Goal: Entertainment & Leisure: Consume media (video, audio)

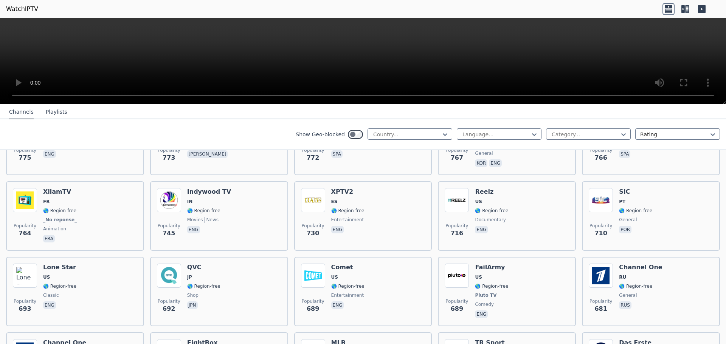
scroll to position [1439, 0]
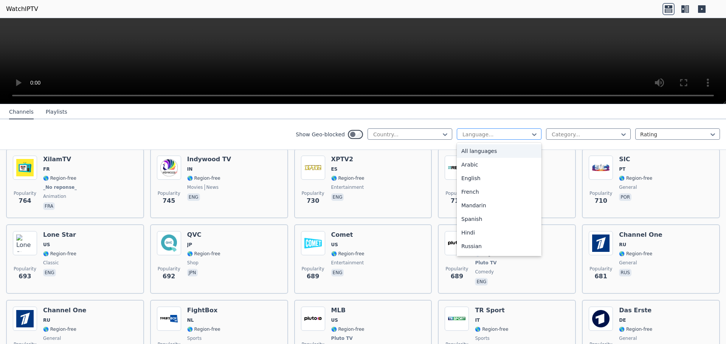
click at [466, 133] on div at bounding box center [496, 135] width 69 height 8
type input "**"
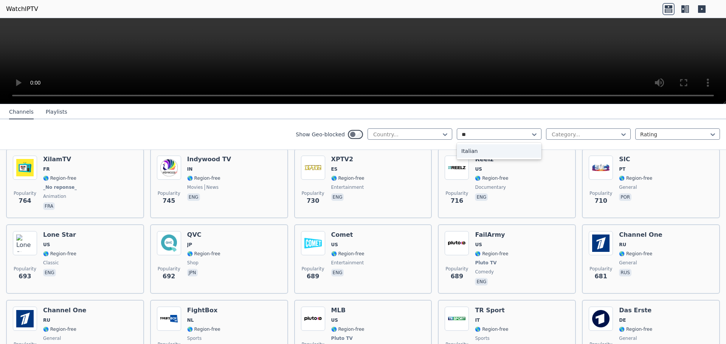
click at [464, 155] on div "Italian" at bounding box center [499, 151] width 85 height 14
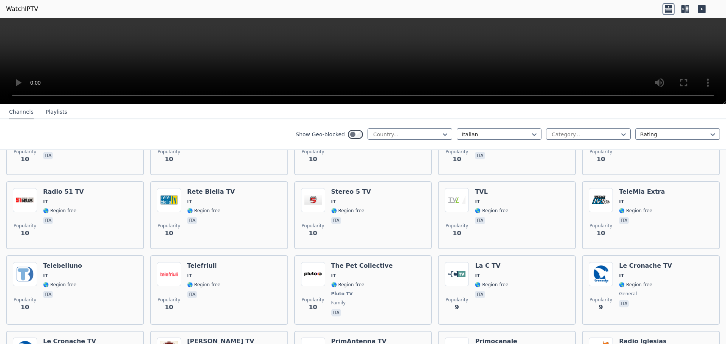
scroll to position [2323, 0]
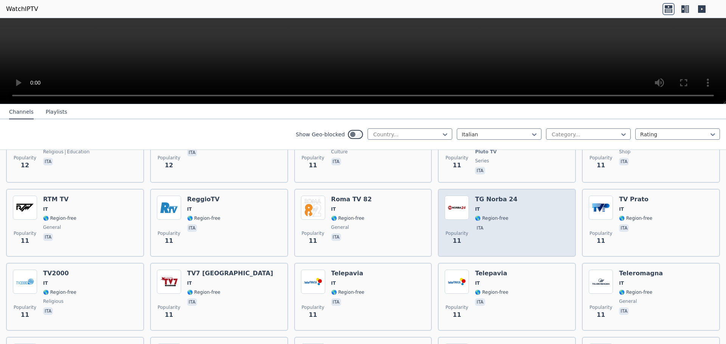
click at [507, 215] on div "Popularity 11 TG Norba 24 IT 🌎 Region-free ita" at bounding box center [507, 223] width 124 height 54
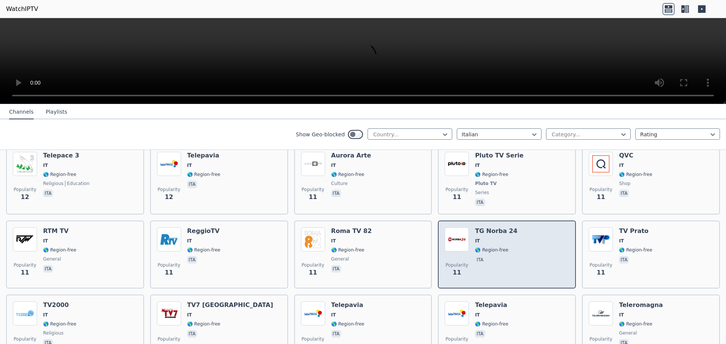
scroll to position [2248, 0]
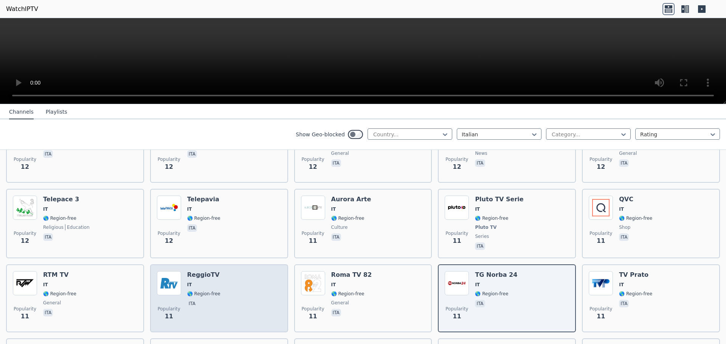
click at [166, 274] on img at bounding box center [169, 283] width 24 height 24
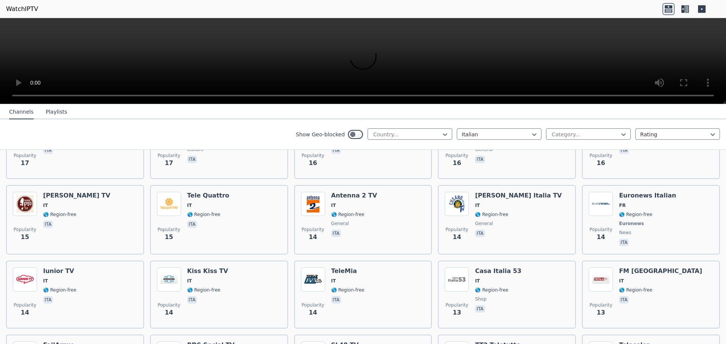
scroll to position [1794, 0]
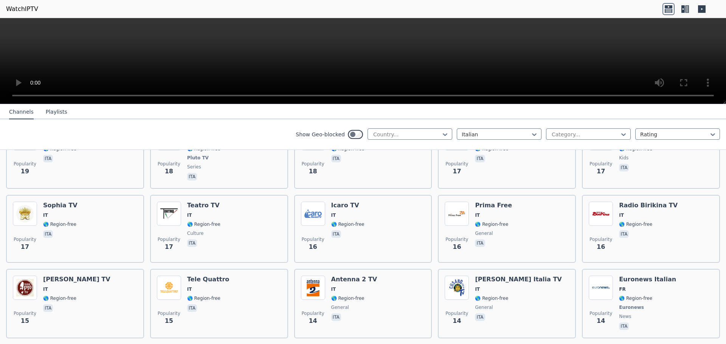
click at [53, 113] on button "Playlists" at bounding box center [57, 112] width 22 height 14
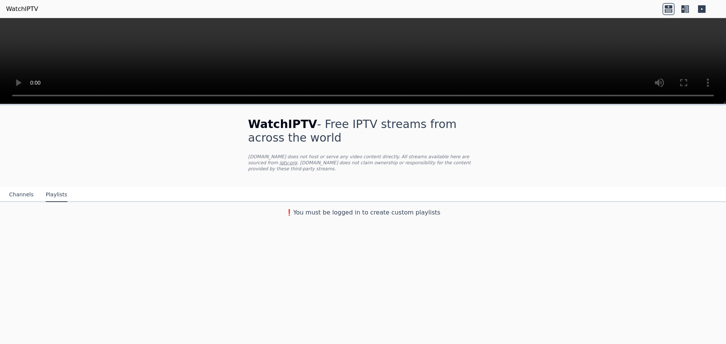
scroll to position [0, 0]
click at [17, 190] on button "Channels" at bounding box center [21, 195] width 25 height 14
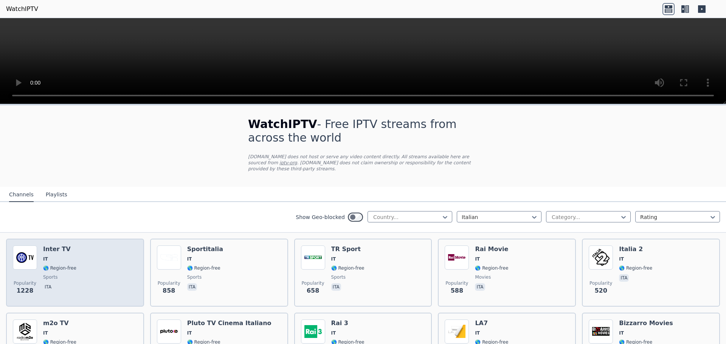
click at [91, 265] on div "Popularity 1228 Inter TV IT 🌎 Region-free sports ita" at bounding box center [75, 273] width 124 height 54
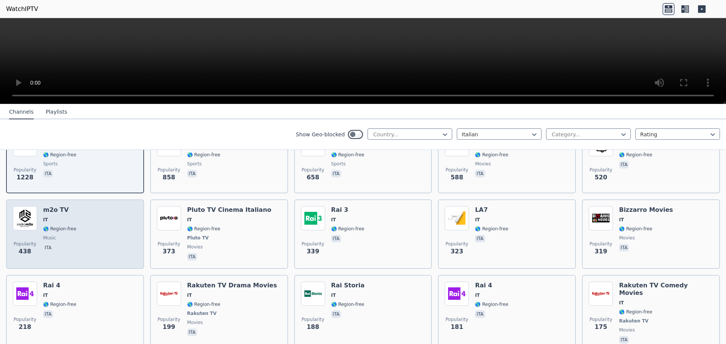
click at [102, 251] on div "Popularity 438 m2o TV IT 🌎 Region-free music ita" at bounding box center [75, 234] width 124 height 56
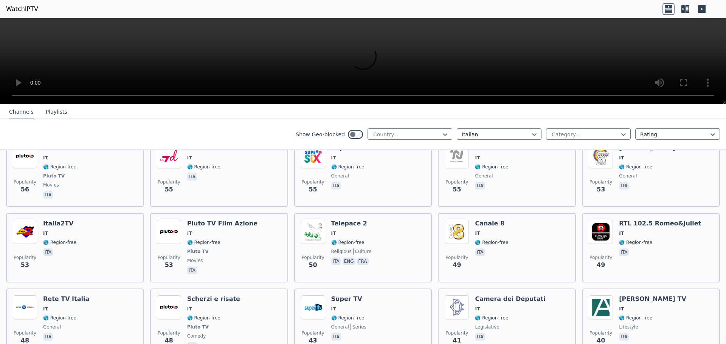
scroll to position [870, 0]
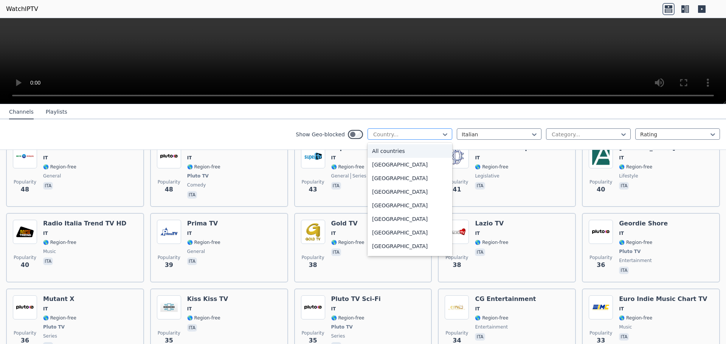
click at [408, 136] on div at bounding box center [406, 135] width 69 height 8
type input "***"
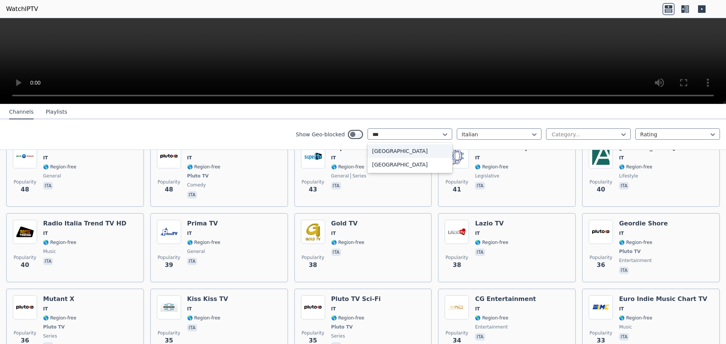
click at [400, 154] on div "[GEOGRAPHIC_DATA]" at bounding box center [410, 151] width 85 height 14
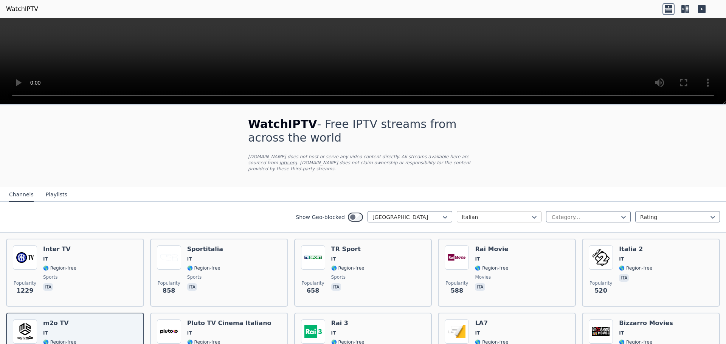
click at [468, 214] on div at bounding box center [496, 218] width 69 height 8
click at [507, 227] on div "All languages" at bounding box center [499, 234] width 85 height 14
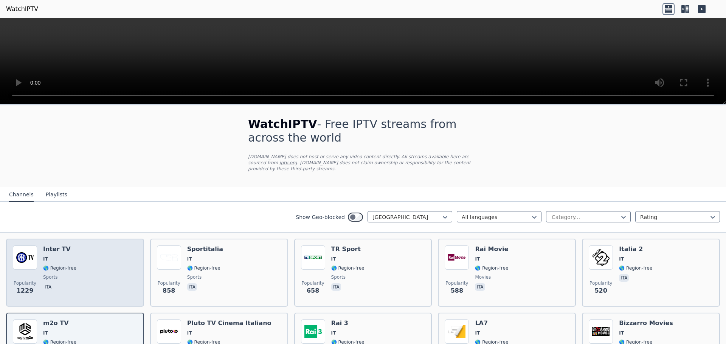
click at [78, 262] on div "Popularity 1229 Inter TV IT 🌎 Region-free sports ita" at bounding box center [75, 273] width 124 height 54
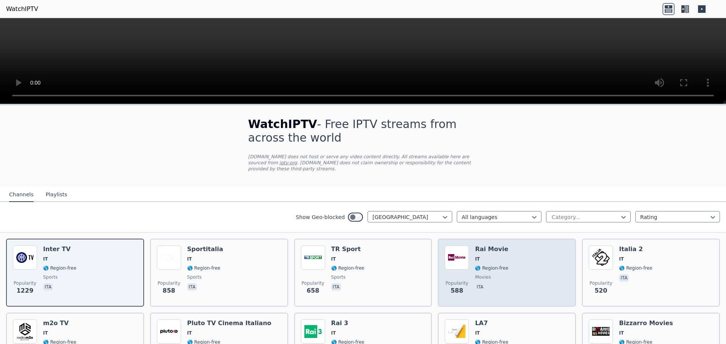
click at [475, 265] on span "🌎 Region-free" at bounding box center [491, 268] width 33 height 6
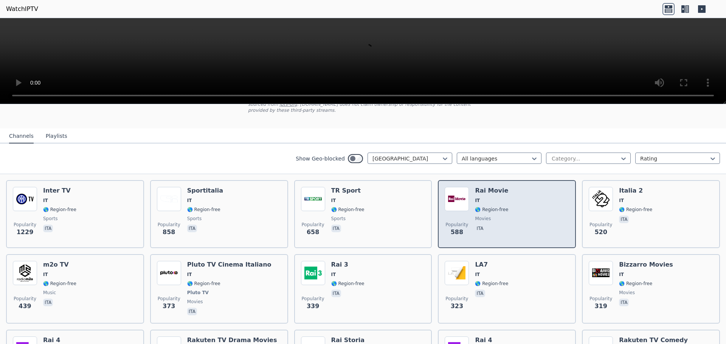
scroll to position [151, 0]
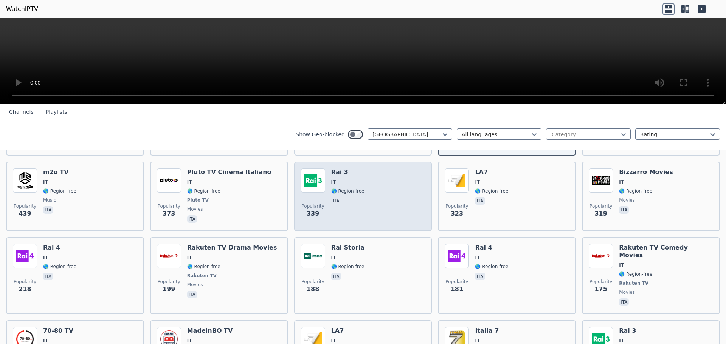
click at [332, 197] on p "ita" at bounding box center [336, 201] width 10 height 8
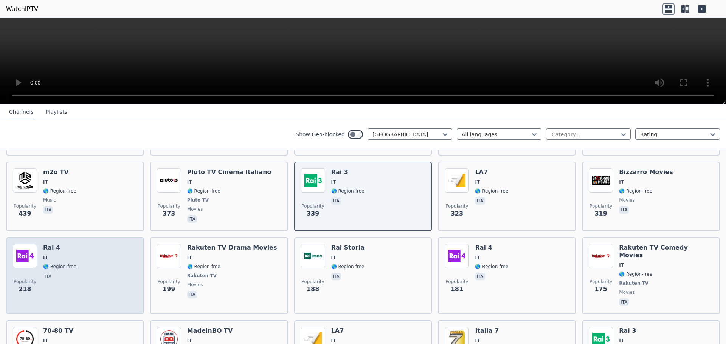
click at [100, 278] on div "Popularity 218 Rai 4 IT 🌎 Region-free ita" at bounding box center [75, 276] width 124 height 64
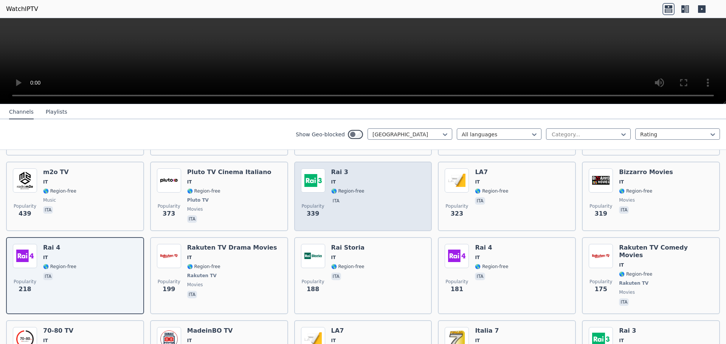
click at [338, 179] on div "Rai 3 IT 🌎 Region-free ita" at bounding box center [347, 197] width 33 height 56
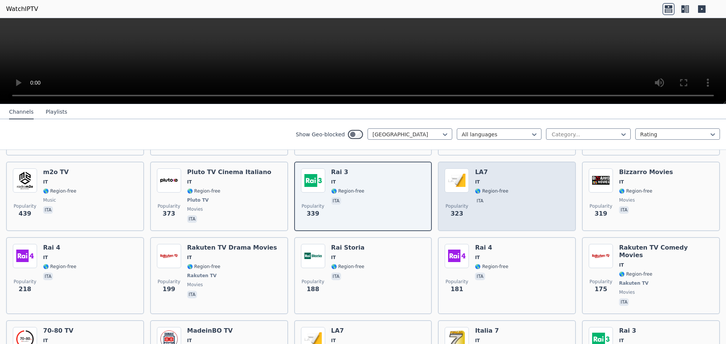
click at [459, 185] on img at bounding box center [457, 181] width 24 height 24
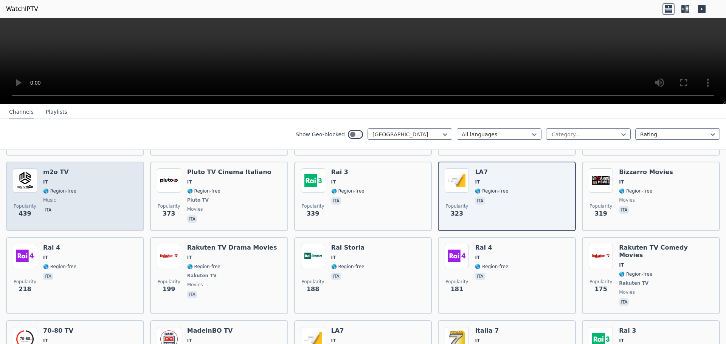
click at [102, 201] on div "Popularity 439 m2o TV IT 🌎 Region-free music ita" at bounding box center [75, 197] width 124 height 56
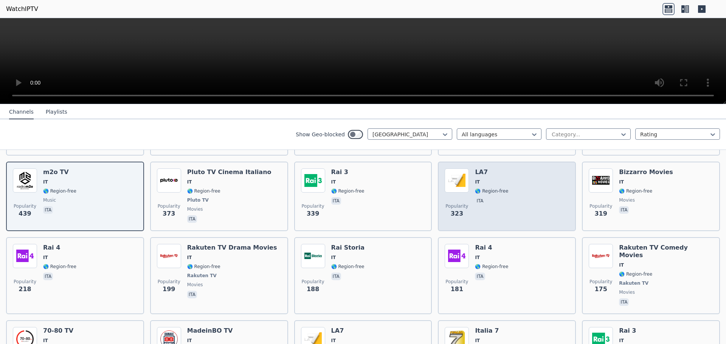
click at [505, 187] on div "Popularity 323 LA7 IT 🌎 Region-free ita" at bounding box center [507, 197] width 124 height 56
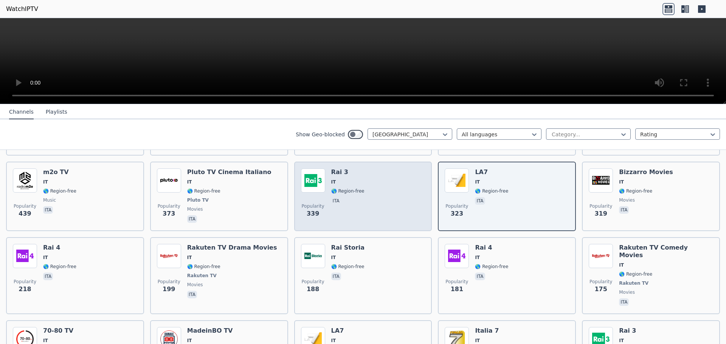
click at [341, 171] on div "Rai 3 IT 🌎 Region-free ita" at bounding box center [347, 197] width 33 height 56
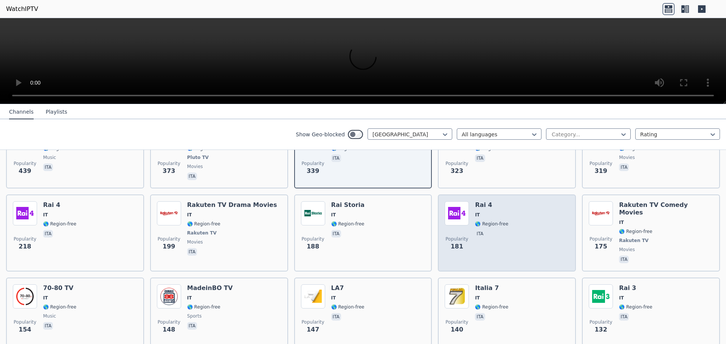
scroll to position [227, 0]
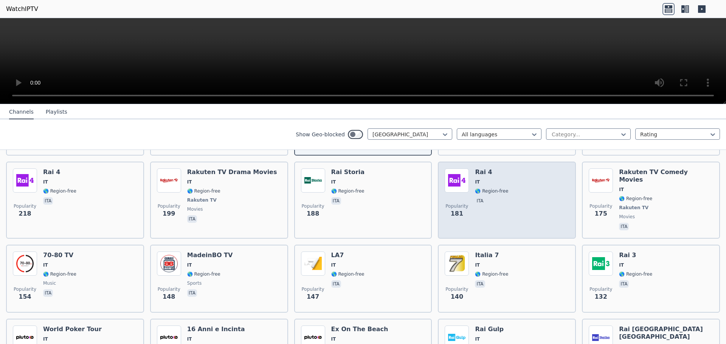
click at [485, 188] on span "🌎 Region-free" at bounding box center [491, 191] width 33 height 6
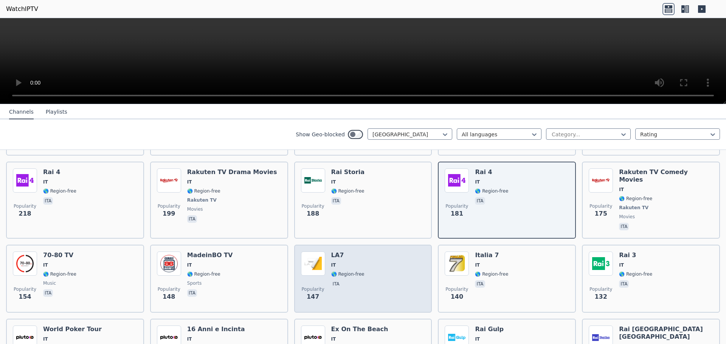
click at [344, 271] on span "🌎 Region-free" at bounding box center [347, 274] width 33 height 6
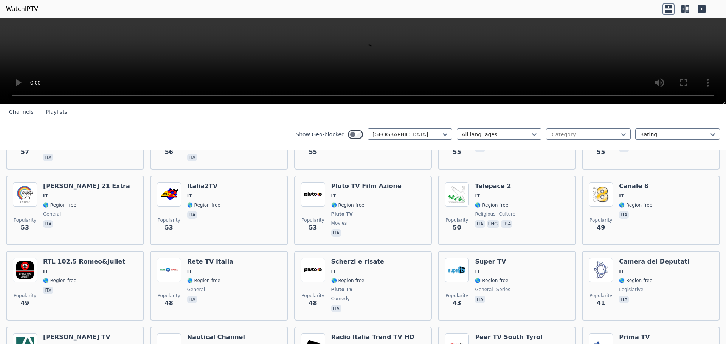
scroll to position [756, 0]
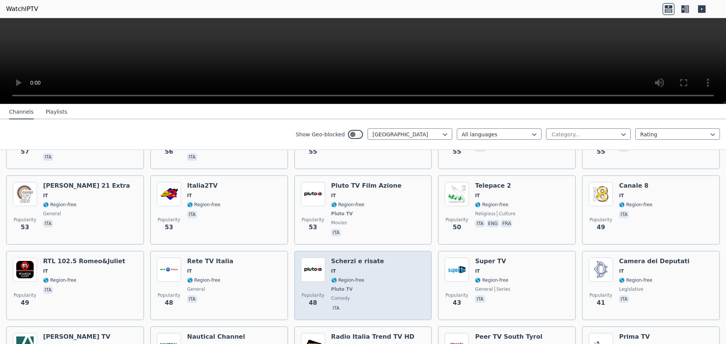
click at [349, 278] on span "🌎 Region-free" at bounding box center [347, 281] width 33 height 6
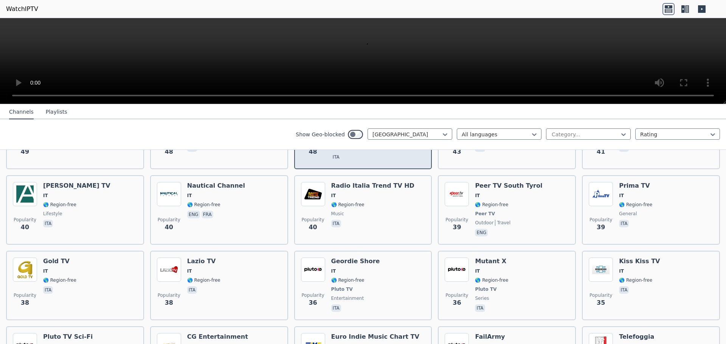
scroll to position [1059, 0]
